Goal: Task Accomplishment & Management: Use online tool/utility

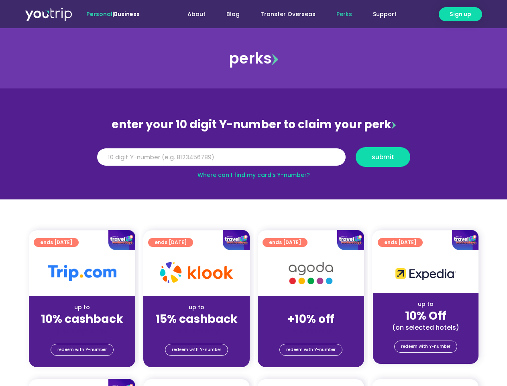
click at [253, 193] on section "enter your 10 digit Y-number to claim your perk Y Number submit Where can I fin…" at bounding box center [253, 143] width 507 height 111
click at [461, 14] on span "Sign up" at bounding box center [461, 14] width 22 height 8
click at [254, 157] on input "Y Number" at bounding box center [221, 157] width 249 height 18
click at [383, 157] on span "submit" at bounding box center [383, 157] width 22 height 6
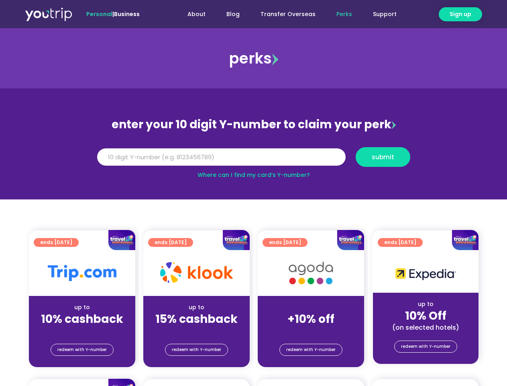
click at [383, 157] on span "submit" at bounding box center [383, 157] width 22 height 6
click at [82, 349] on span "redeem with Y-number" at bounding box center [81, 349] width 49 height 11
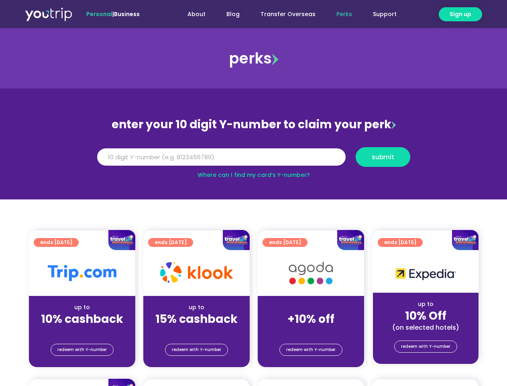
scroll to position [88, 0]
